Goal: Task Accomplishment & Management: Use online tool/utility

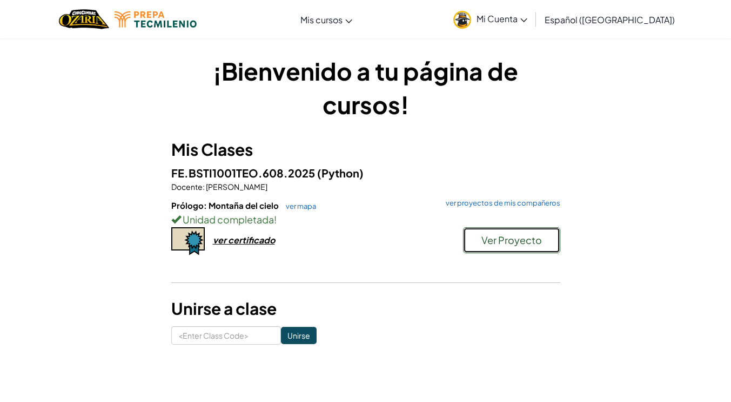
click at [497, 243] on span "Ver Proyecto" at bounding box center [512, 239] width 61 height 12
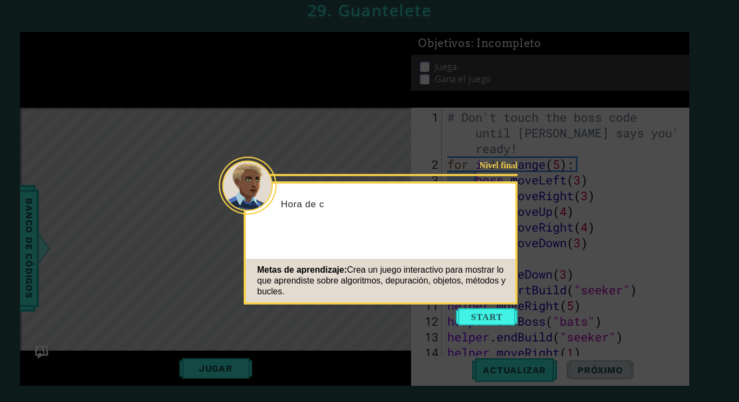
scroll to position [94, 0]
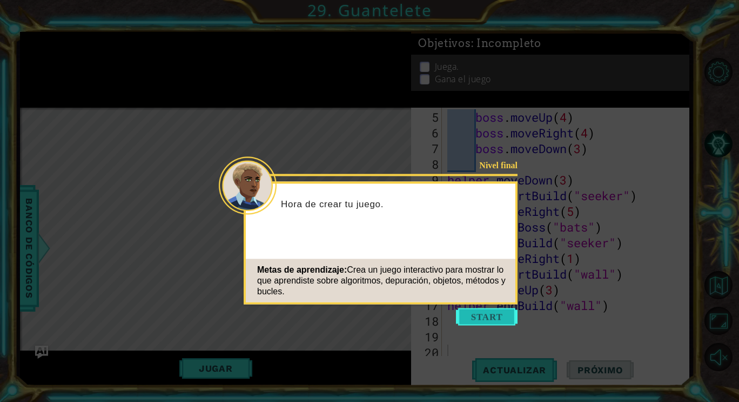
click at [463, 309] on button "Start" at bounding box center [487, 316] width 62 height 17
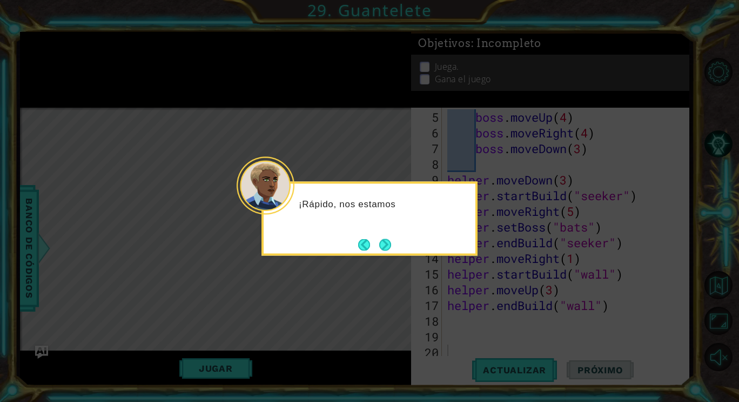
click at [462, 302] on icon at bounding box center [369, 201] width 739 height 402
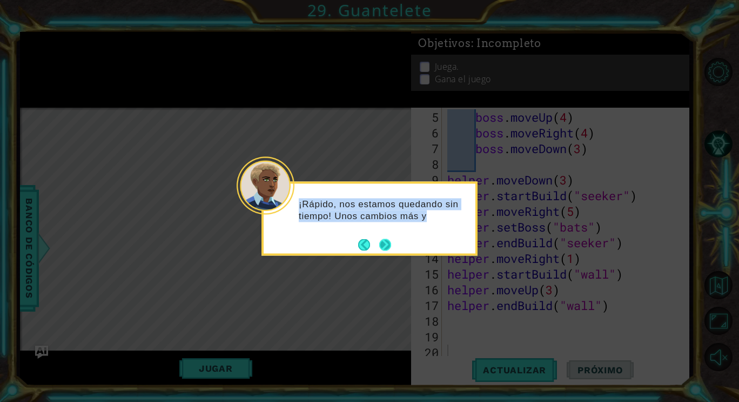
drag, startPoint x: 462, startPoint y: 302, endPoint x: 385, endPoint y: 238, distance: 100.1
click at [385, 238] on body "1 ההההההההההההההההההההההההההההההההההההההההההההההההההההההההההההההההההההההההההההה…" at bounding box center [369, 201] width 739 height 402
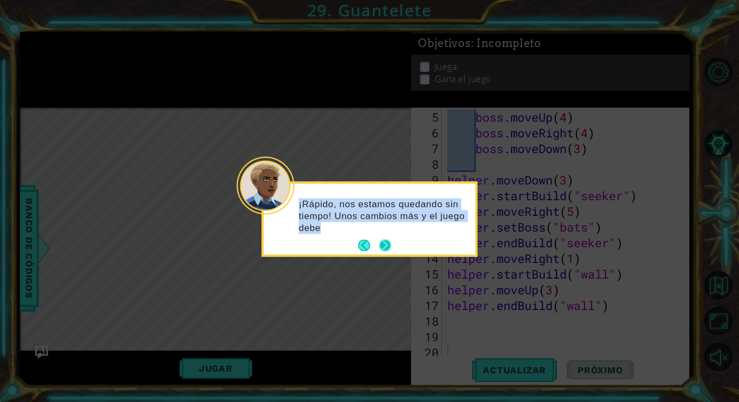
click at [385, 238] on footer at bounding box center [374, 245] width 33 height 16
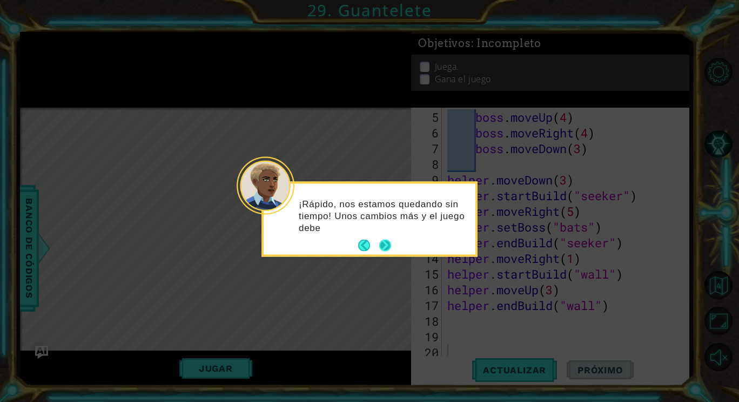
click at [385, 238] on footer at bounding box center [374, 245] width 33 height 16
click at [385, 239] on button "Next" at bounding box center [385, 245] width 12 height 12
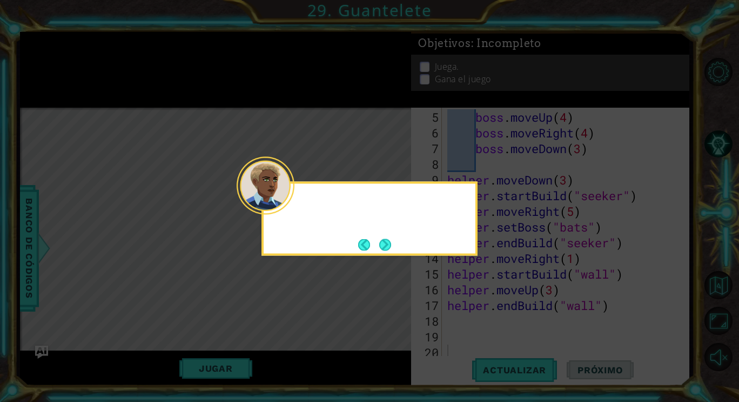
click at [385, 238] on button "Next" at bounding box center [385, 244] width 17 height 17
click at [385, 238] on icon at bounding box center [369, 201] width 739 height 402
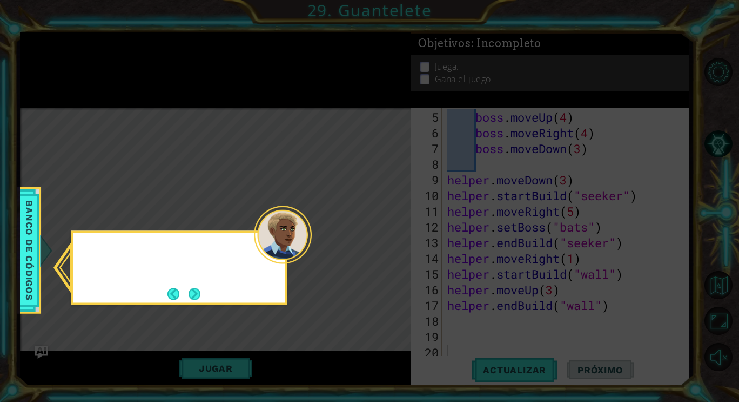
click at [385, 238] on icon at bounding box center [369, 201] width 739 height 402
click at [197, 293] on button "Next" at bounding box center [195, 294] width 12 height 12
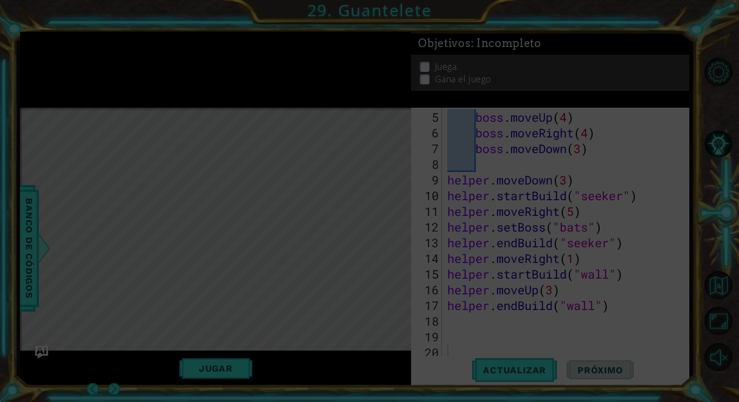
click at [197, 293] on div "Level Map" at bounding box center [269, 267] width 499 height 318
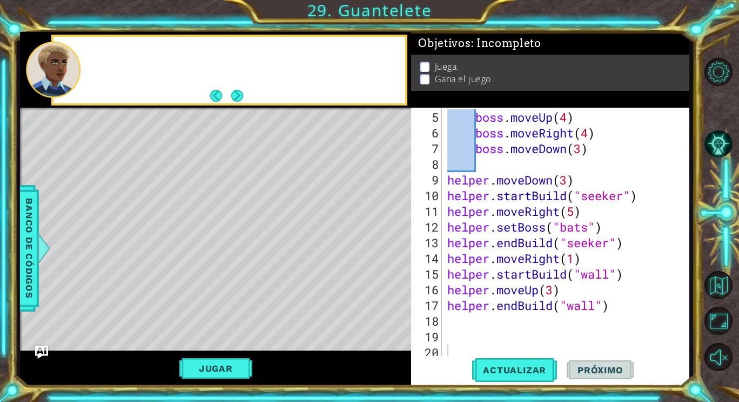
click at [197, 293] on div "Level Map" at bounding box center [269, 267] width 499 height 318
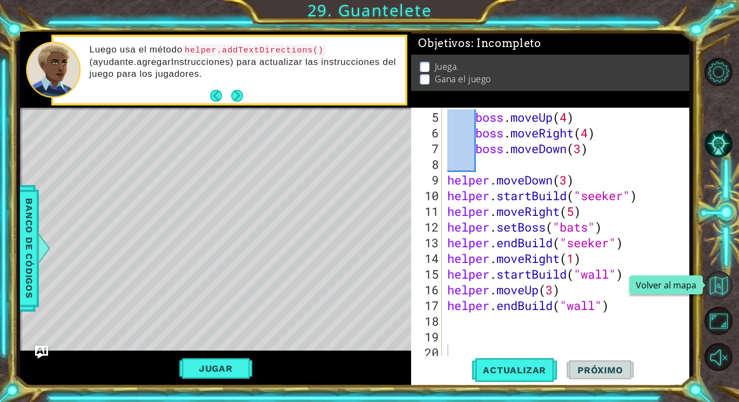
click at [715, 291] on button "Volver al mapa" at bounding box center [719, 285] width 28 height 28
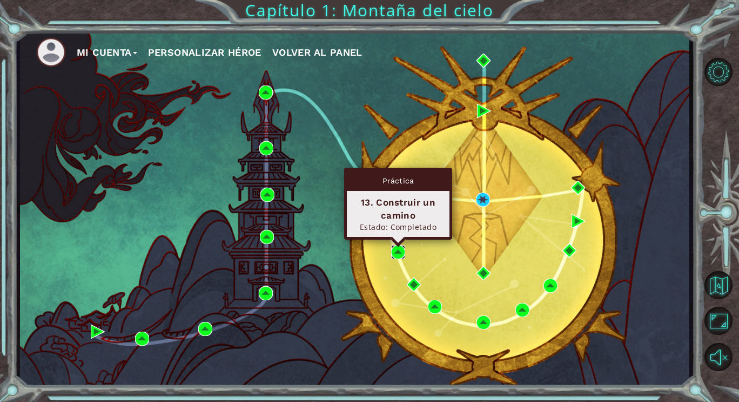
click at [400, 249] on img at bounding box center [398, 252] width 14 height 14
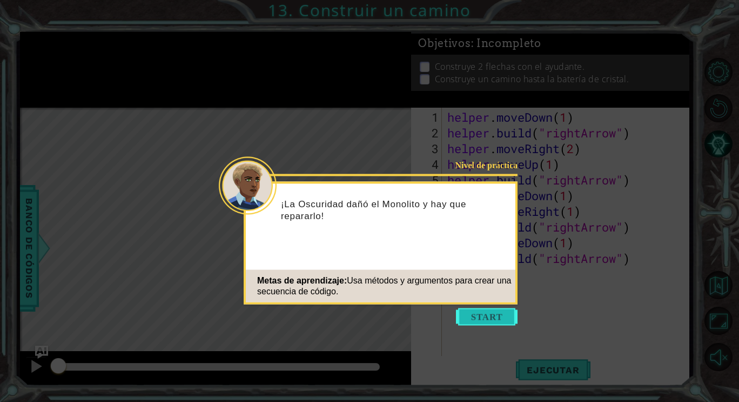
click at [478, 311] on button "Start" at bounding box center [487, 316] width 62 height 17
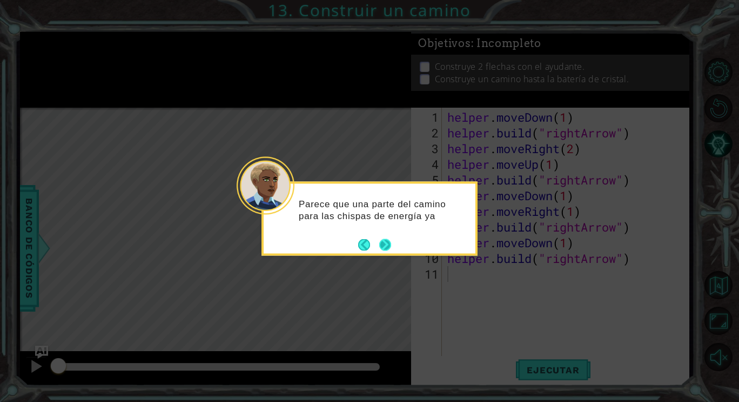
click at [385, 240] on button "Next" at bounding box center [385, 244] width 12 height 12
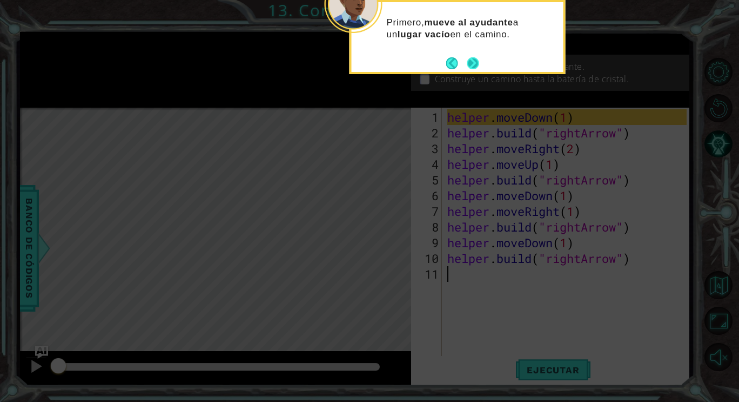
click at [468, 58] on button "Next" at bounding box center [474, 63] width 12 height 12
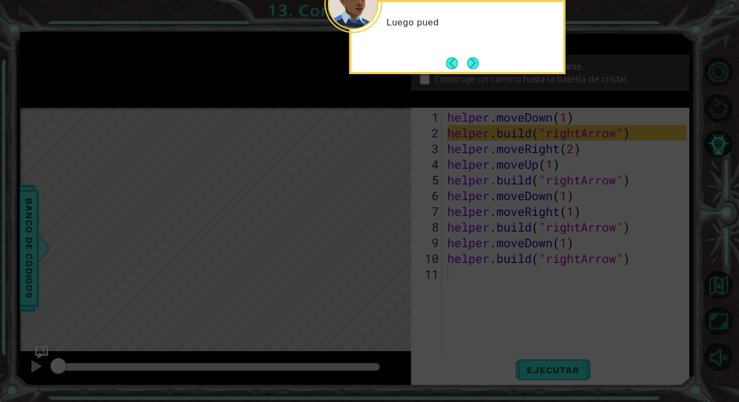
click at [468, 58] on button "Next" at bounding box center [474, 63] width 12 height 12
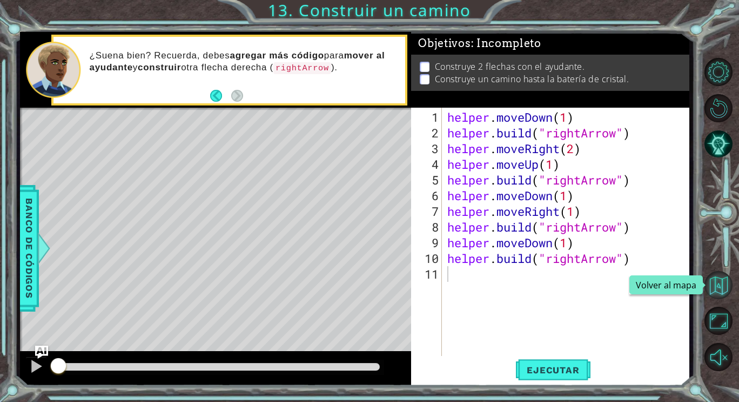
click at [718, 283] on button "Volver al mapa" at bounding box center [719, 285] width 28 height 28
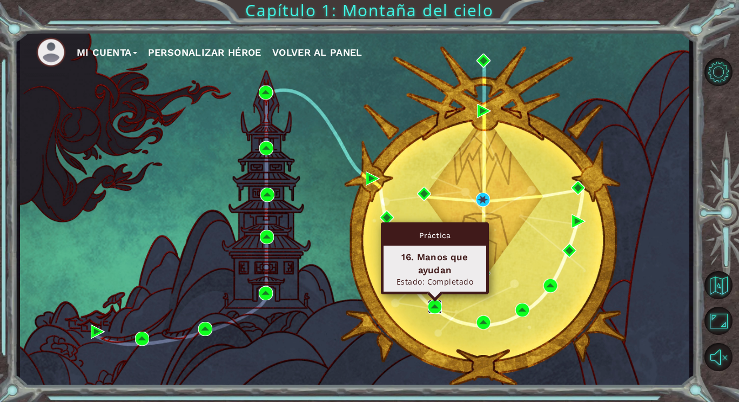
click at [439, 302] on img at bounding box center [435, 306] width 14 height 14
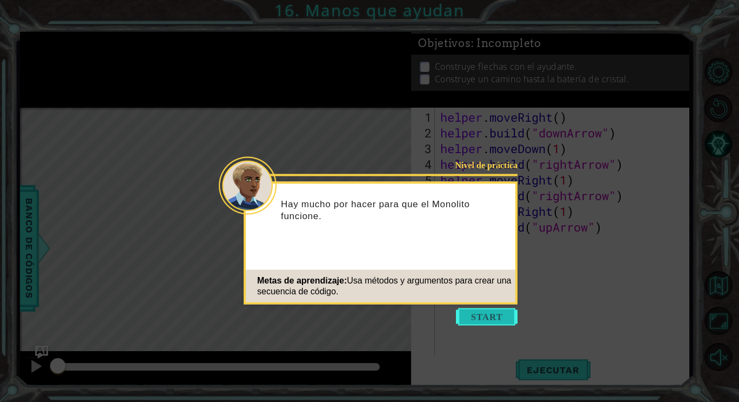
click at [477, 312] on button "Start" at bounding box center [487, 316] width 62 height 17
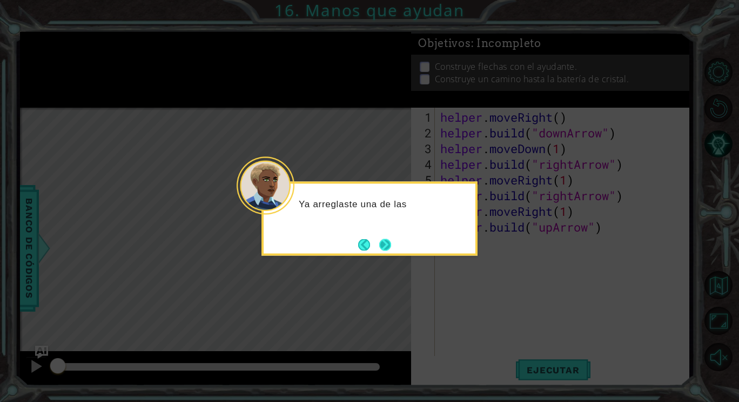
click at [385, 243] on button "Next" at bounding box center [385, 244] width 12 height 12
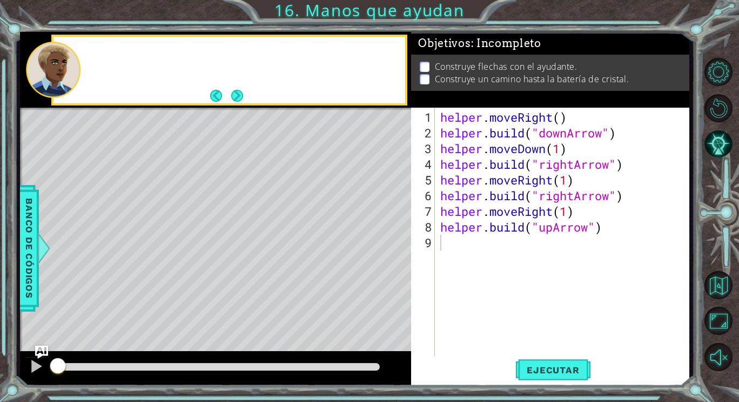
click at [385, 243] on div "Level Map" at bounding box center [269, 267] width 499 height 318
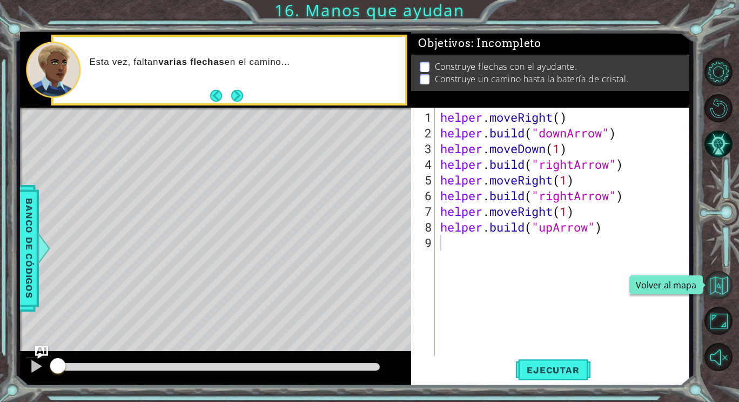
click at [718, 284] on button "Volver al mapa" at bounding box center [719, 285] width 28 height 28
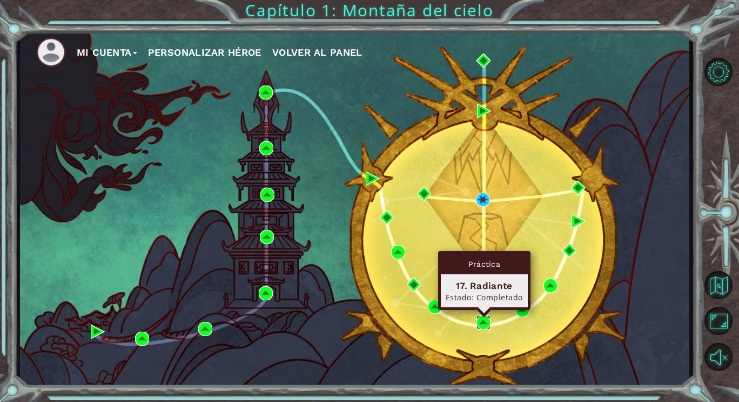
click at [487, 321] on img at bounding box center [484, 322] width 14 height 14
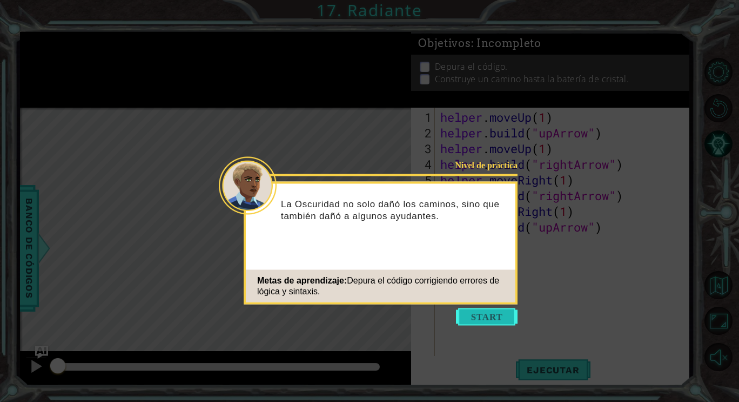
click at [495, 316] on button "Start" at bounding box center [487, 316] width 62 height 17
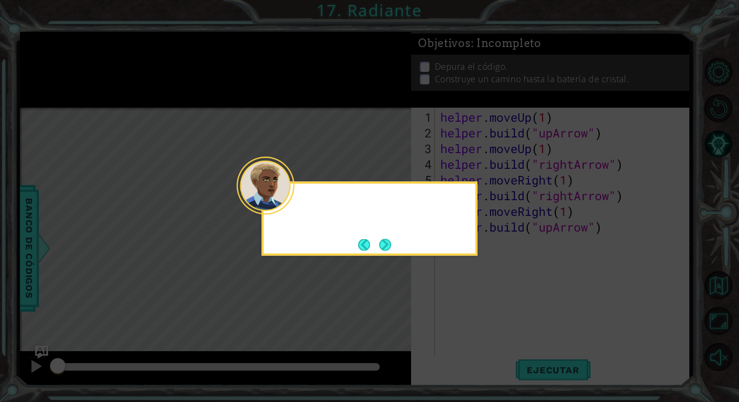
click at [495, 316] on icon at bounding box center [369, 201] width 739 height 402
click at [386, 250] on button "Next" at bounding box center [385, 244] width 12 height 12
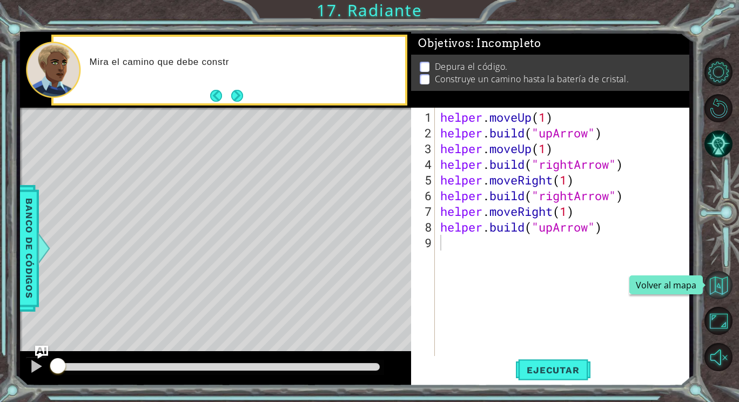
click at [713, 291] on button "Volver al mapa" at bounding box center [719, 285] width 28 height 28
